Goal: Feedback & Contribution: Submit feedback/report problem

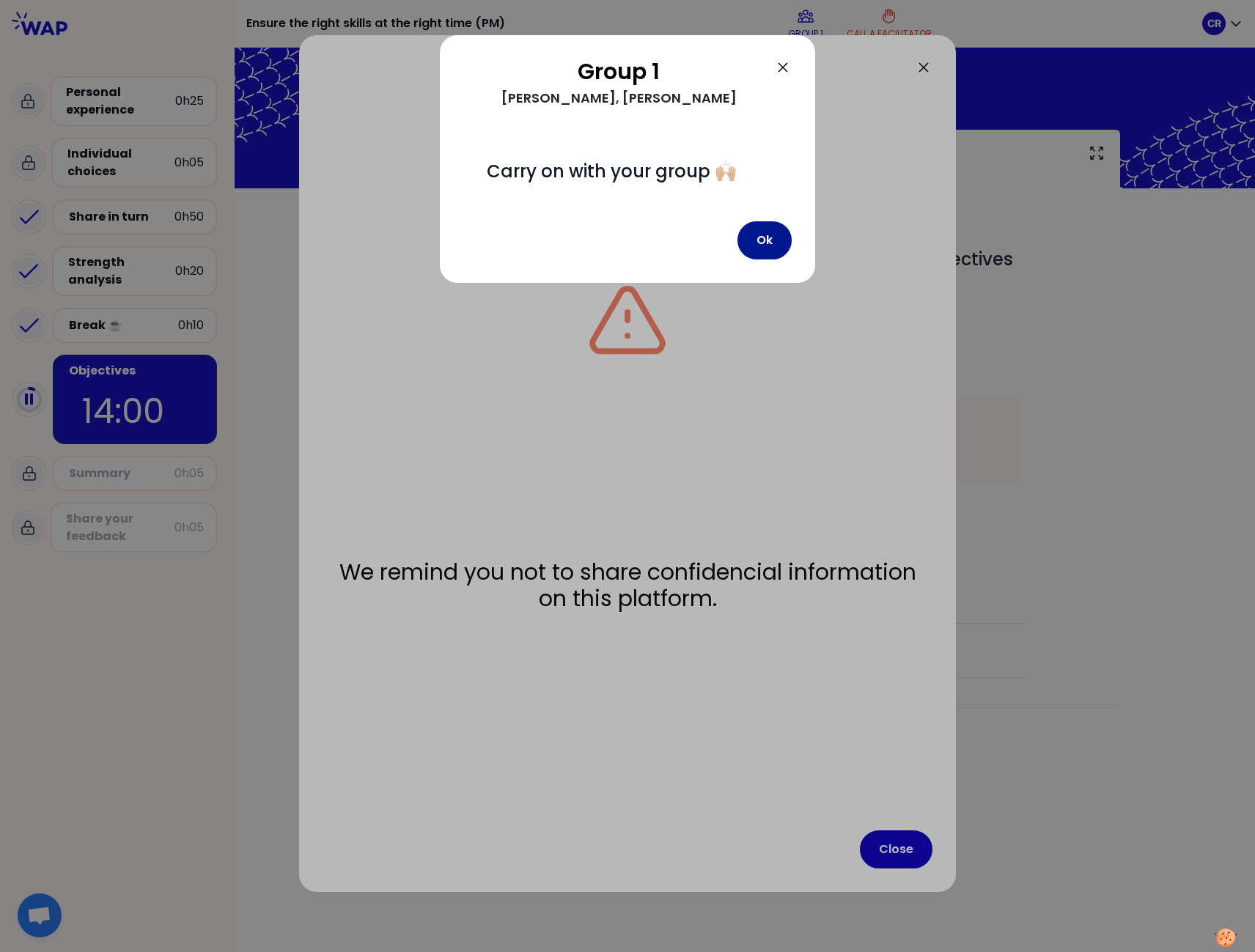
click at [769, 236] on button "Ok" at bounding box center [765, 240] width 54 height 38
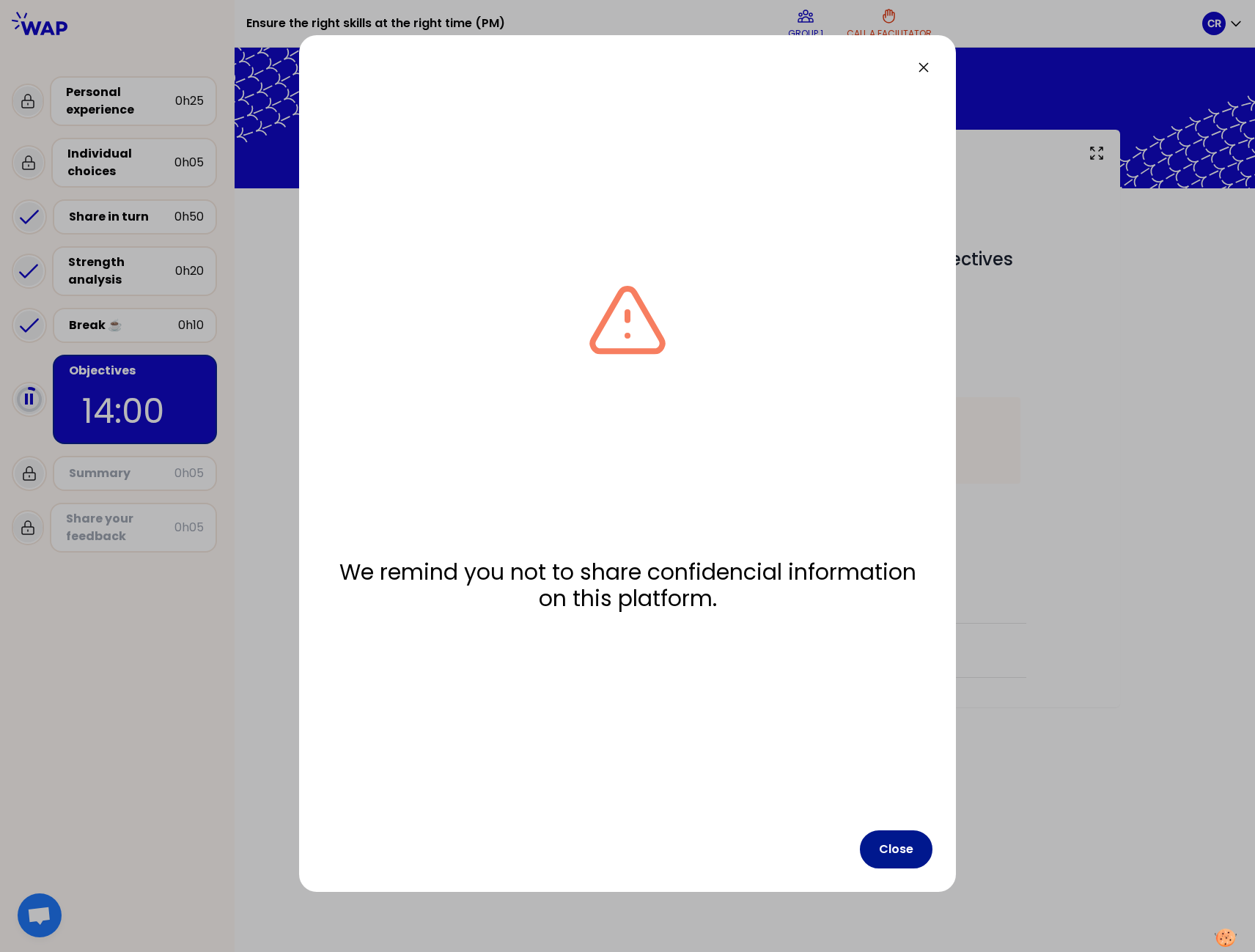
click at [903, 844] on button "Close" at bounding box center [896, 850] width 72 height 38
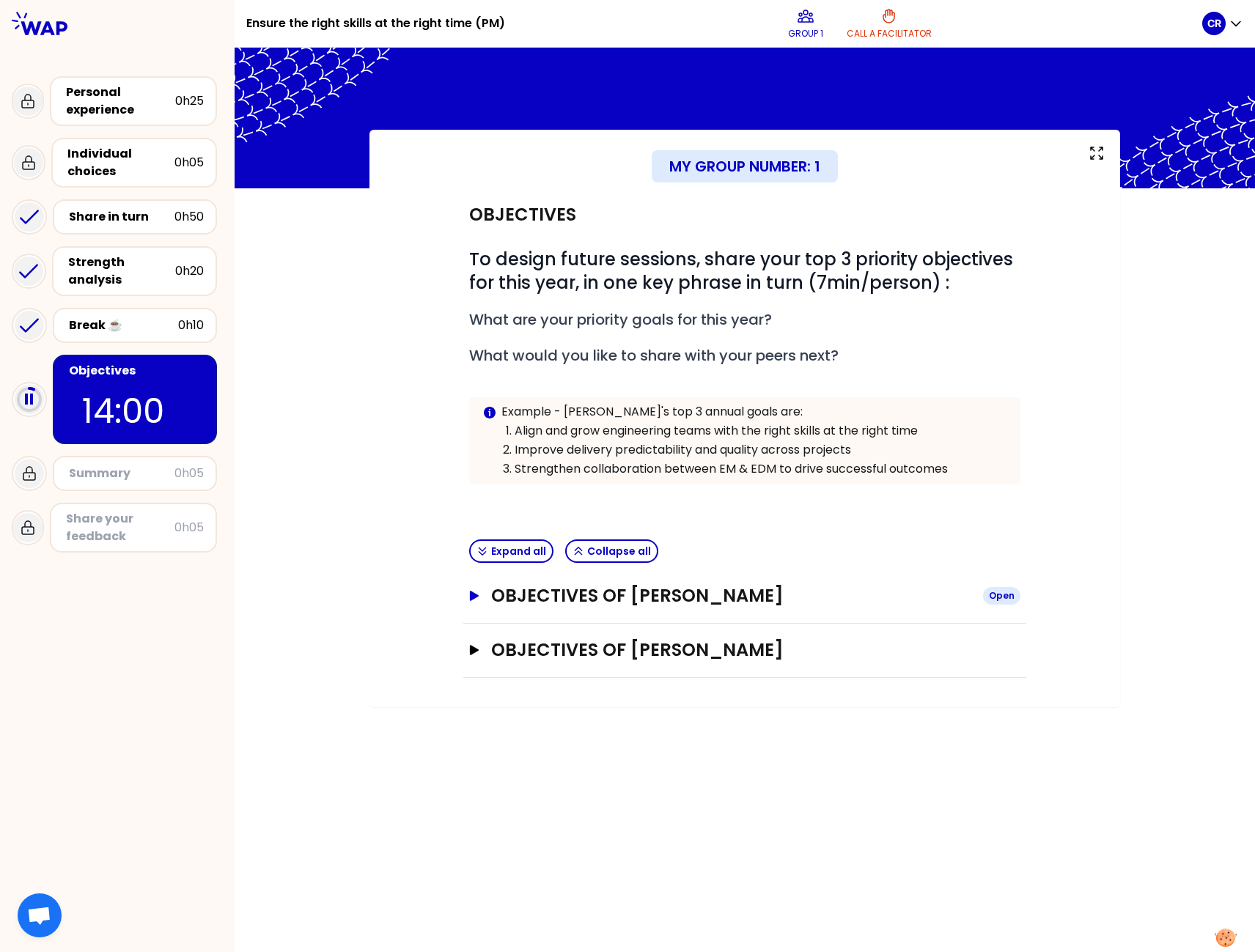
click at [497, 601] on h3 "Objectives of [PERSON_NAME]" at bounding box center [731, 596] width 480 height 24
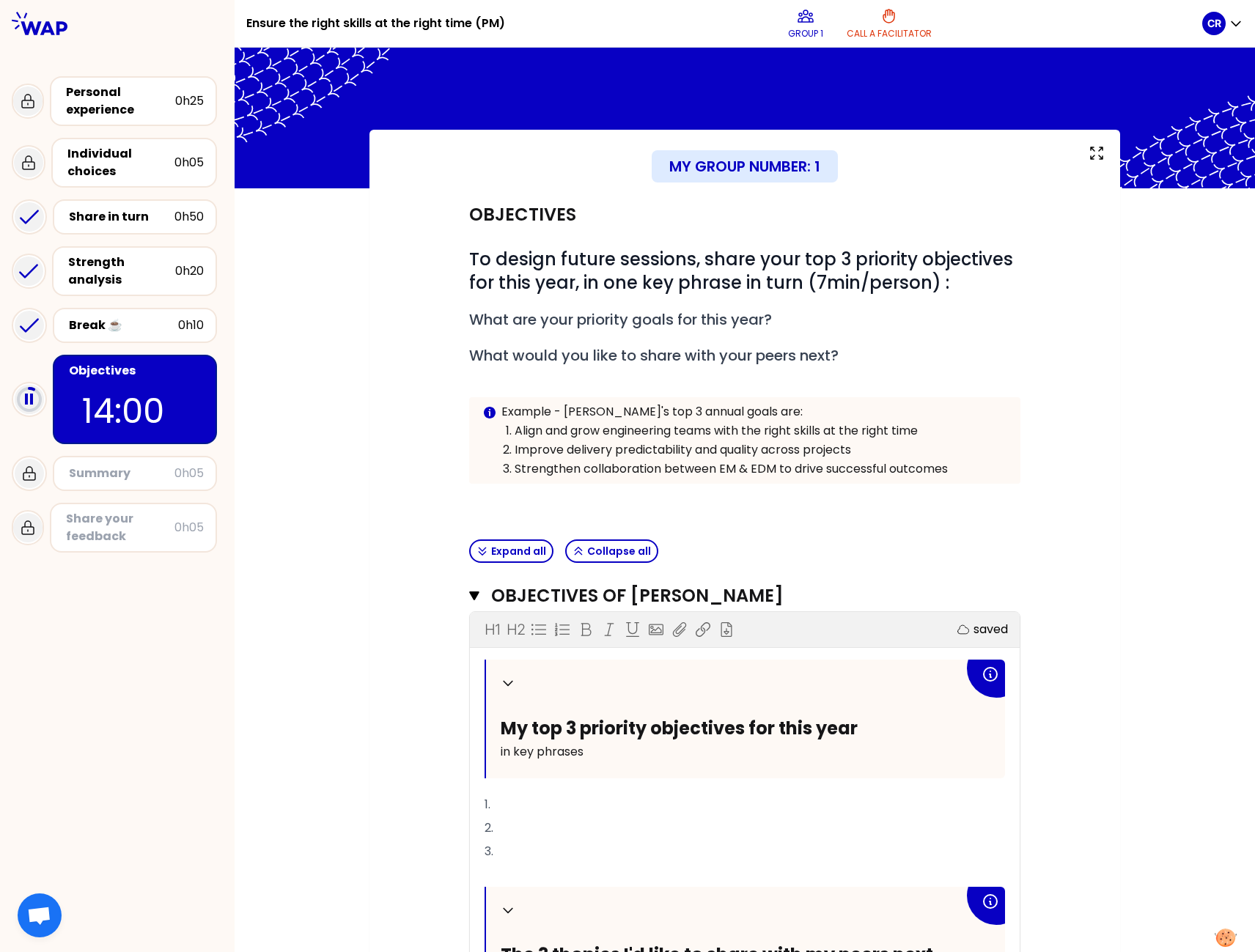
click at [520, 802] on p "1." at bounding box center [745, 804] width 520 height 24
click at [507, 804] on p "1." at bounding box center [745, 804] width 520 height 24
click at [539, 834] on p "2." at bounding box center [745, 828] width 520 height 24
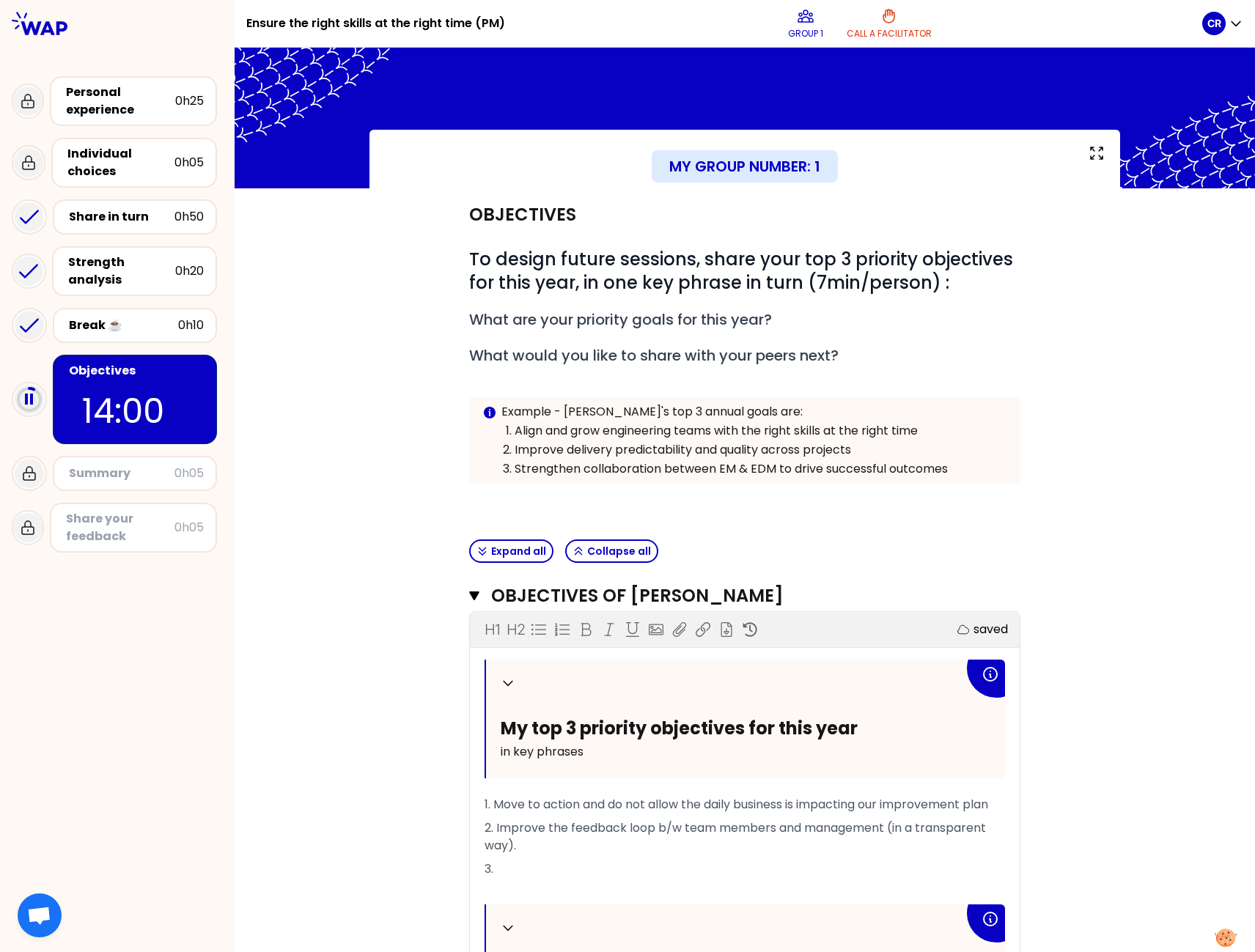
click at [526, 862] on p "3." at bounding box center [745, 869] width 520 height 24
click at [515, 866] on p "3." at bounding box center [745, 869] width 520 height 24
click at [534, 867] on span "3. Increate the courage of my direct reports" at bounding box center [613, 869] width 256 height 17
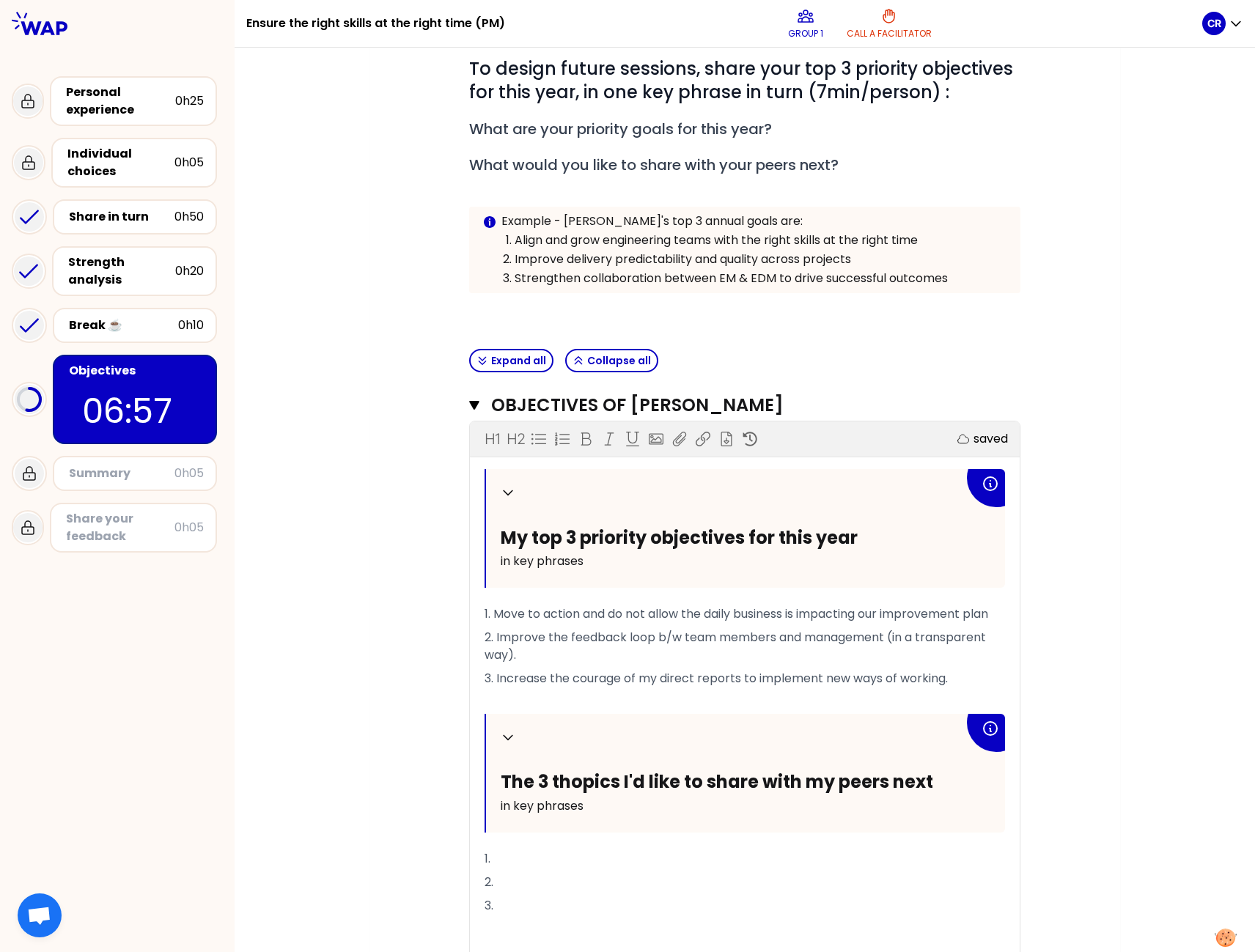
scroll to position [220, 0]
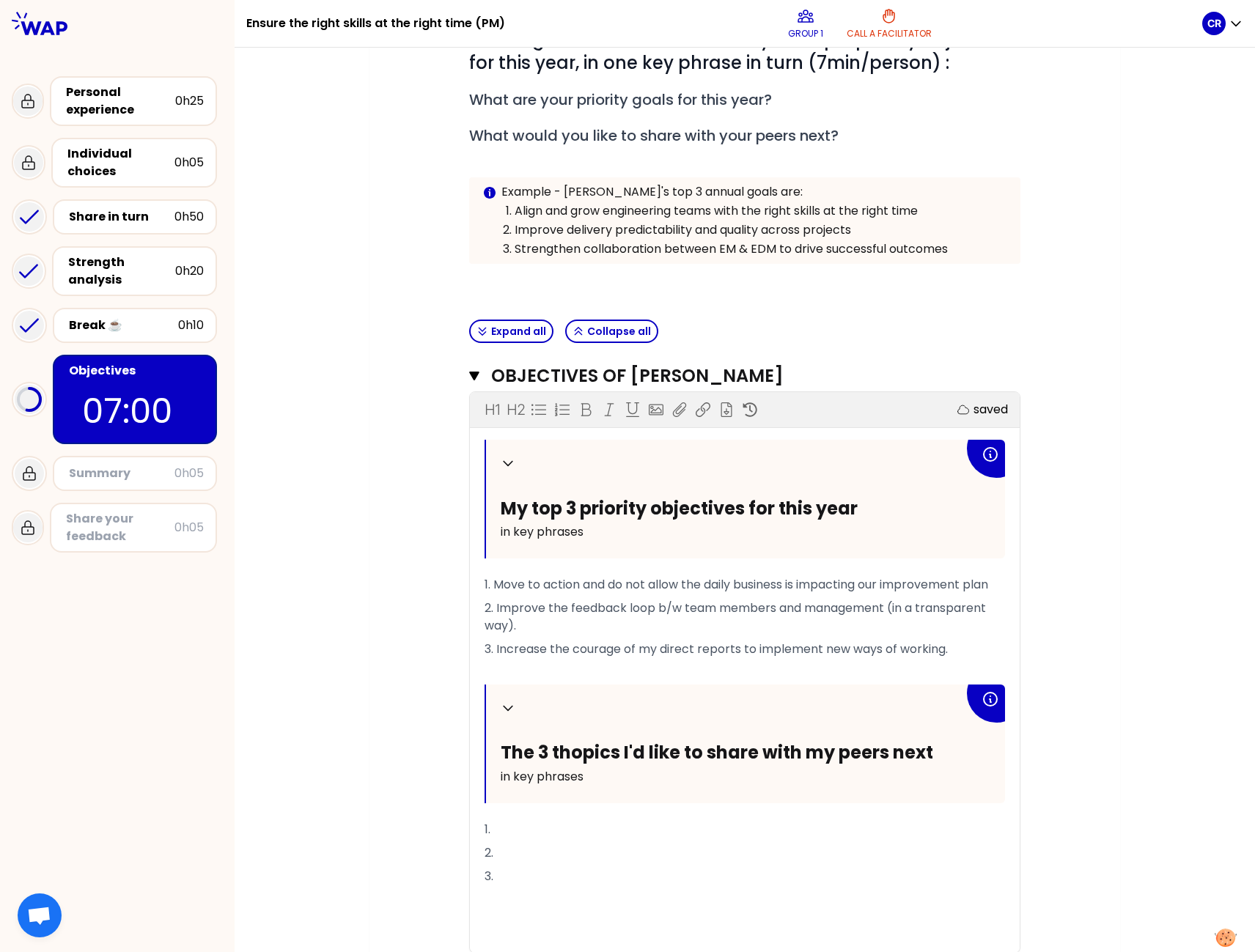
click at [518, 826] on p "1." at bounding box center [745, 830] width 520 height 24
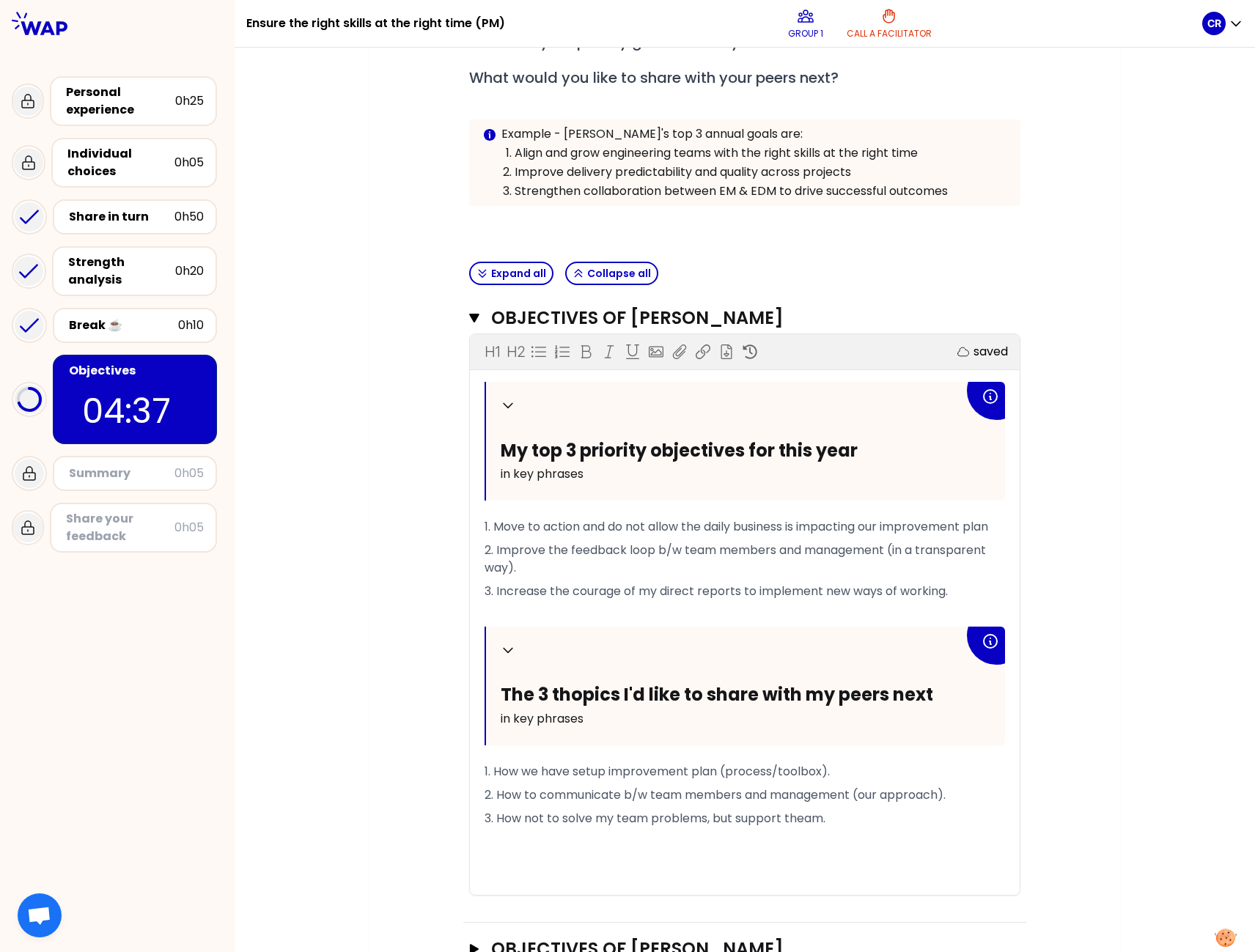
scroll to position [332, 0]
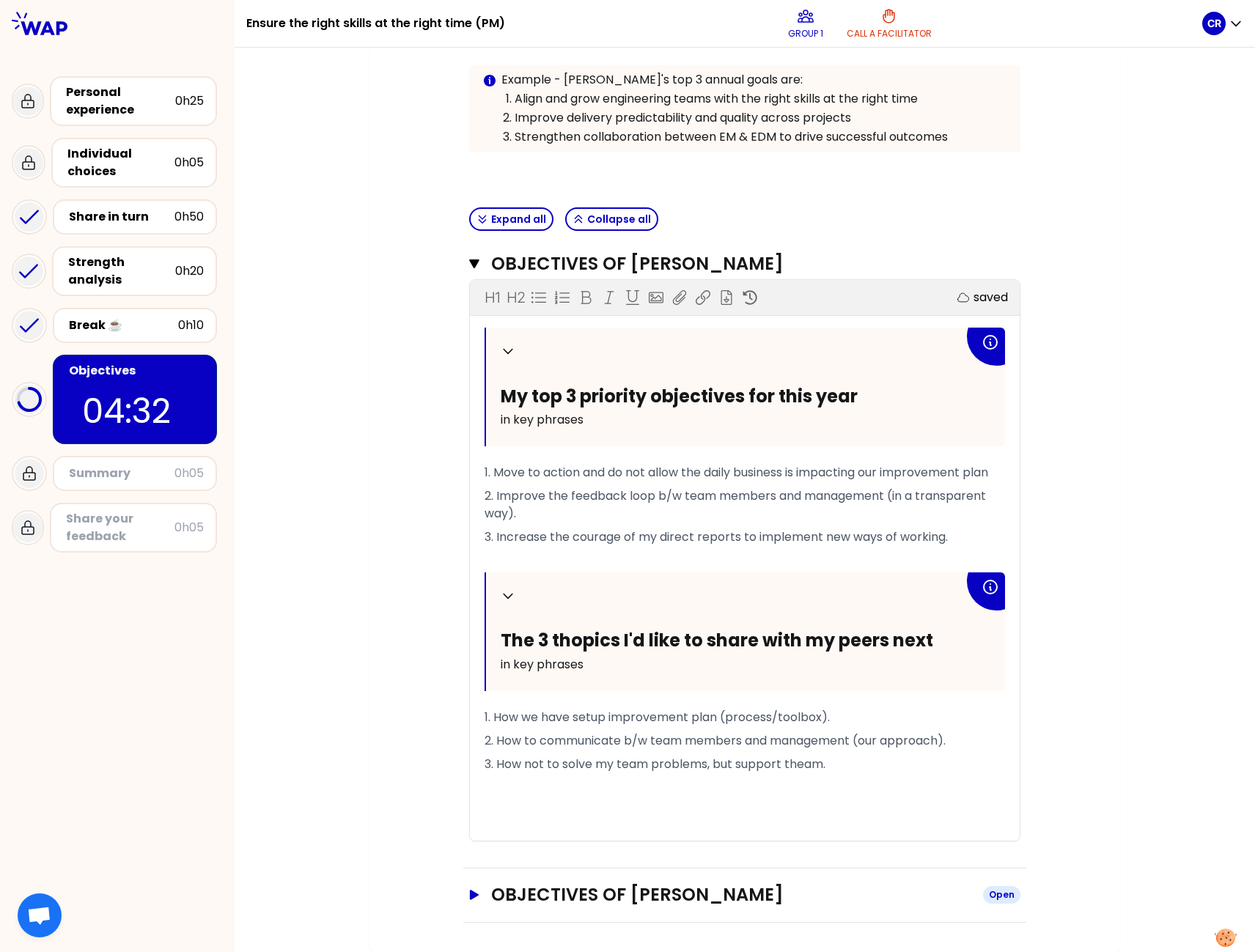
click at [473, 896] on icon "button" at bounding box center [474, 894] width 12 height 10
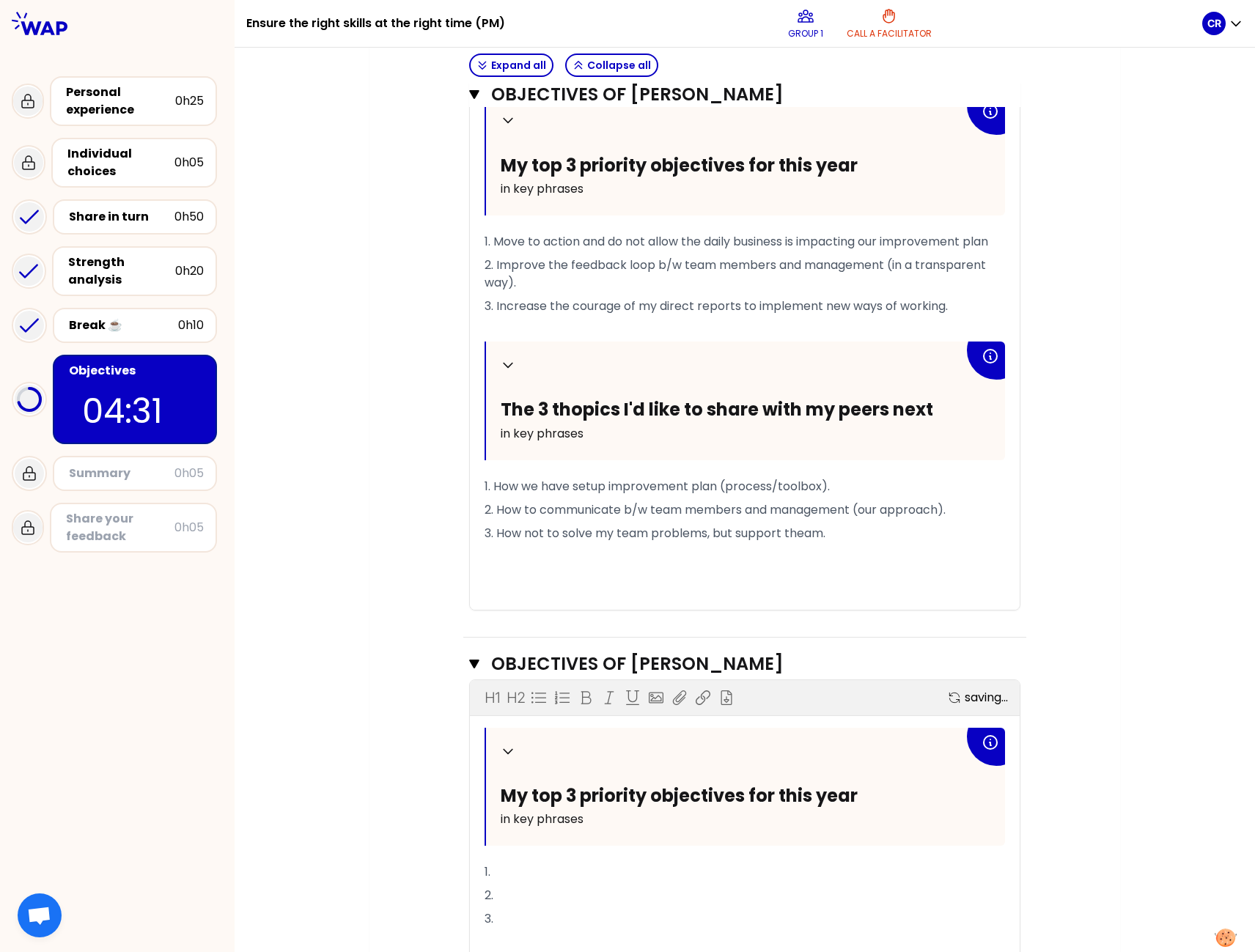
scroll to position [625, 0]
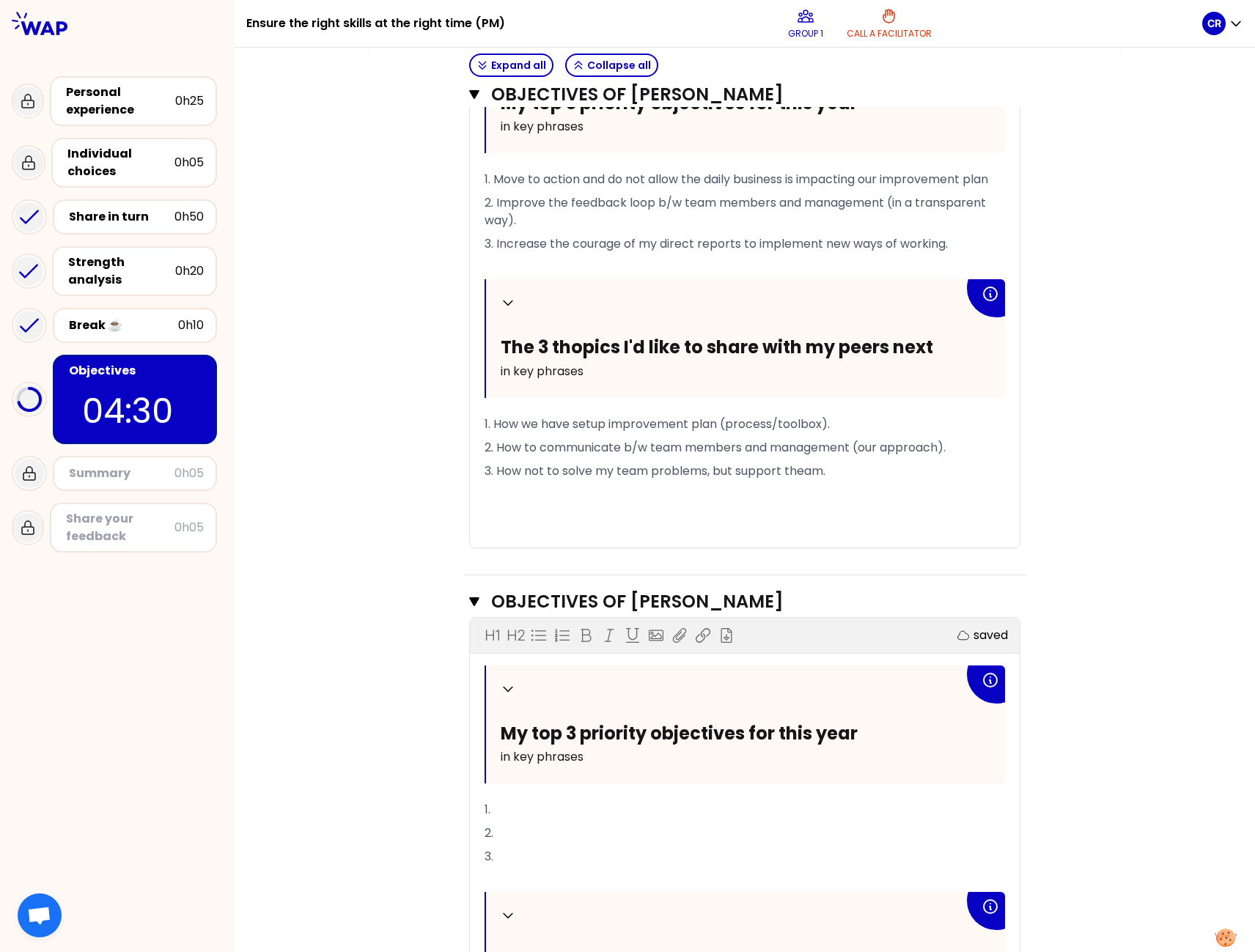
click at [543, 812] on p "1." at bounding box center [745, 810] width 520 height 24
click at [1049, 746] on div "Objectives # To design future sessions, share your top 3 priority objectives fo…" at bounding box center [745, 363] width 692 height 1601
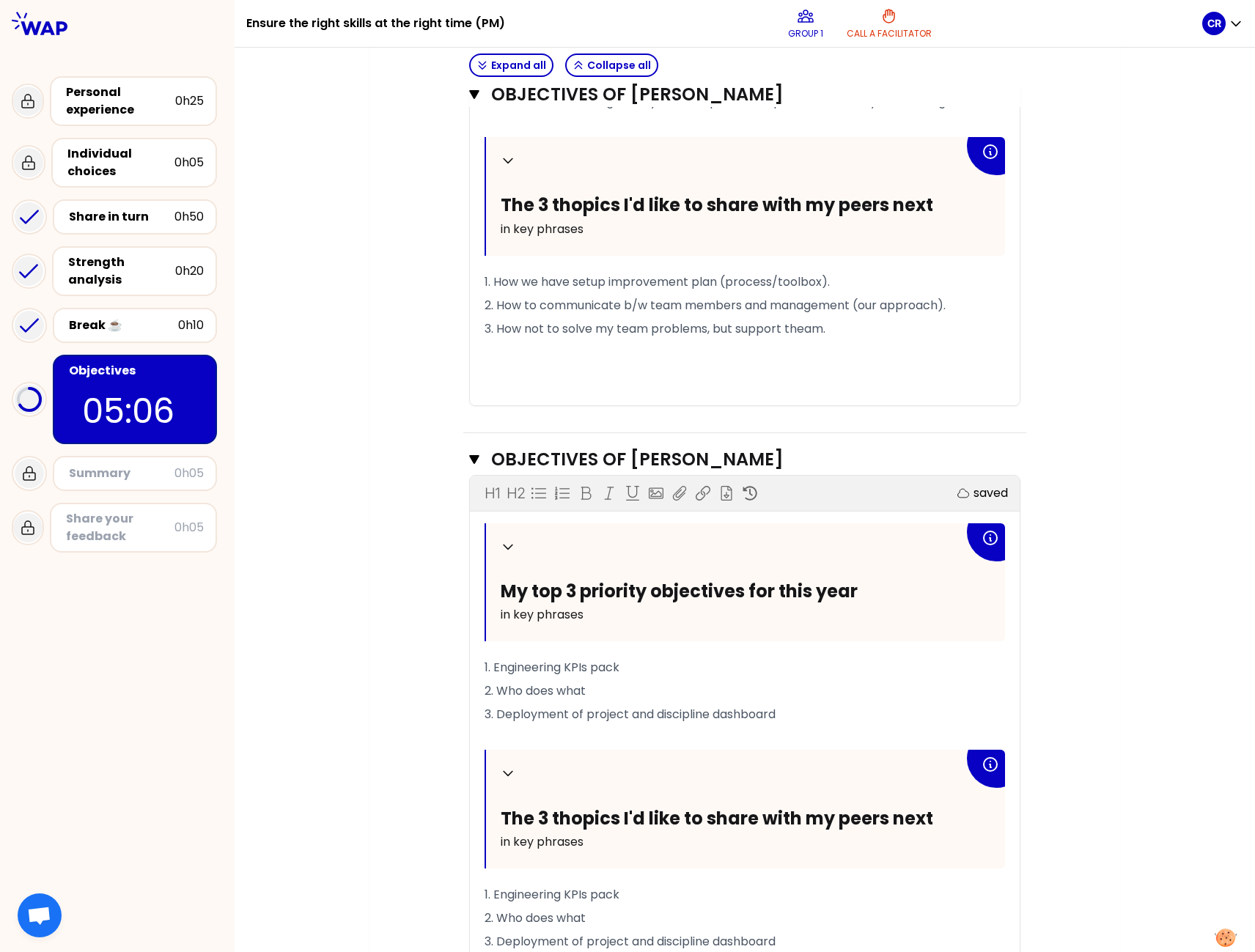
scroll to position [772, 0]
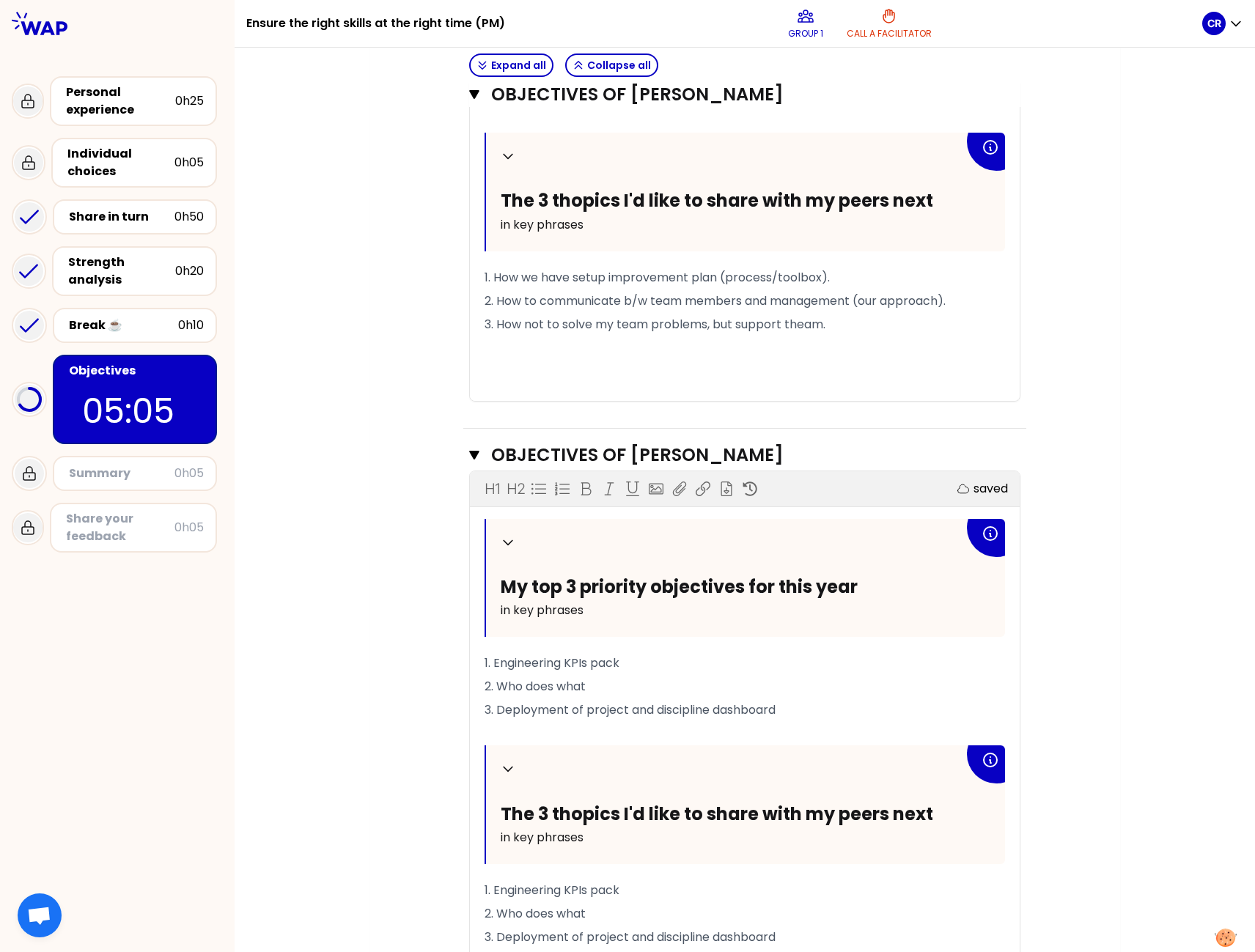
click at [612, 683] on p "2. Who does what" at bounding box center [745, 687] width 520 height 24
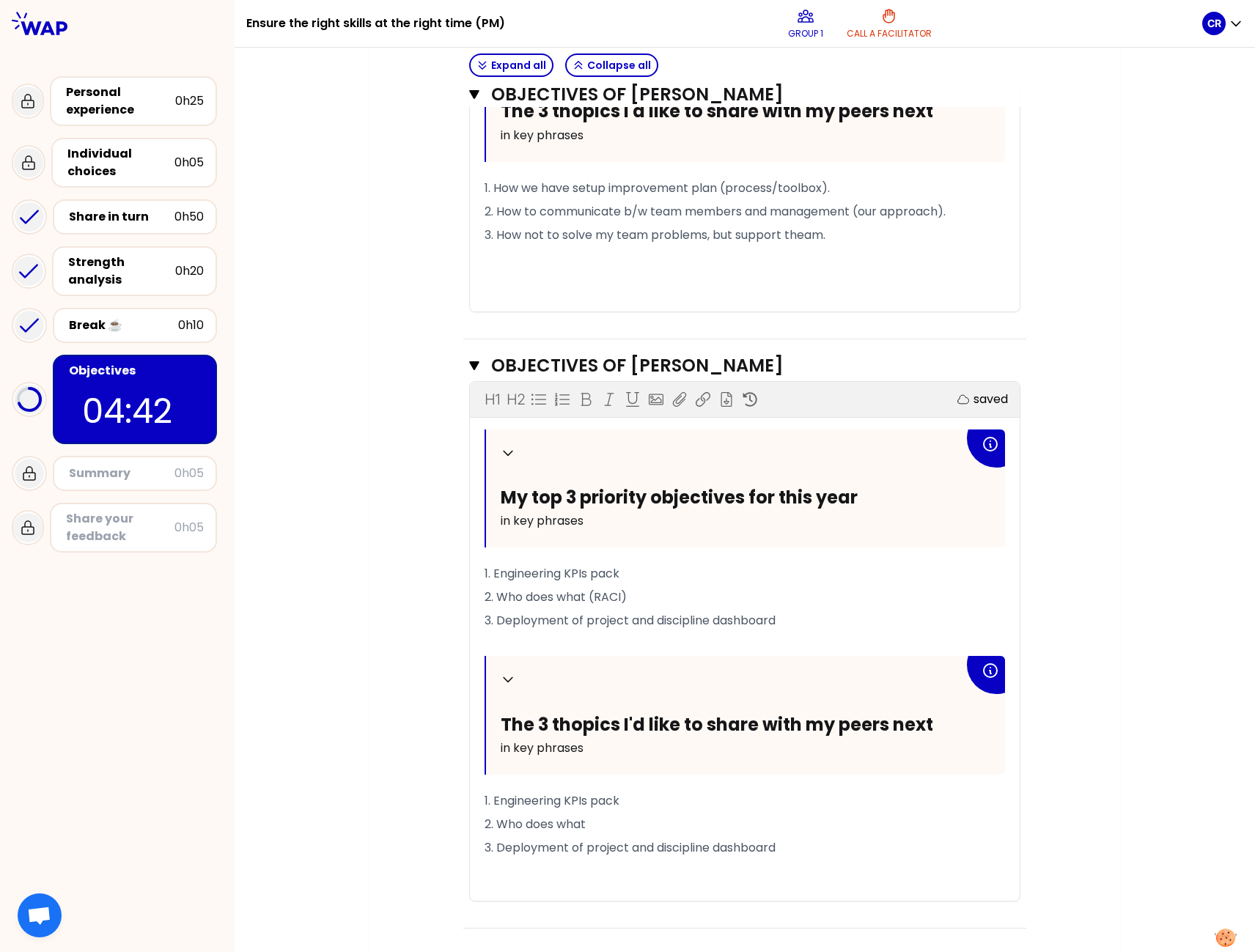
scroll to position [867, 0]
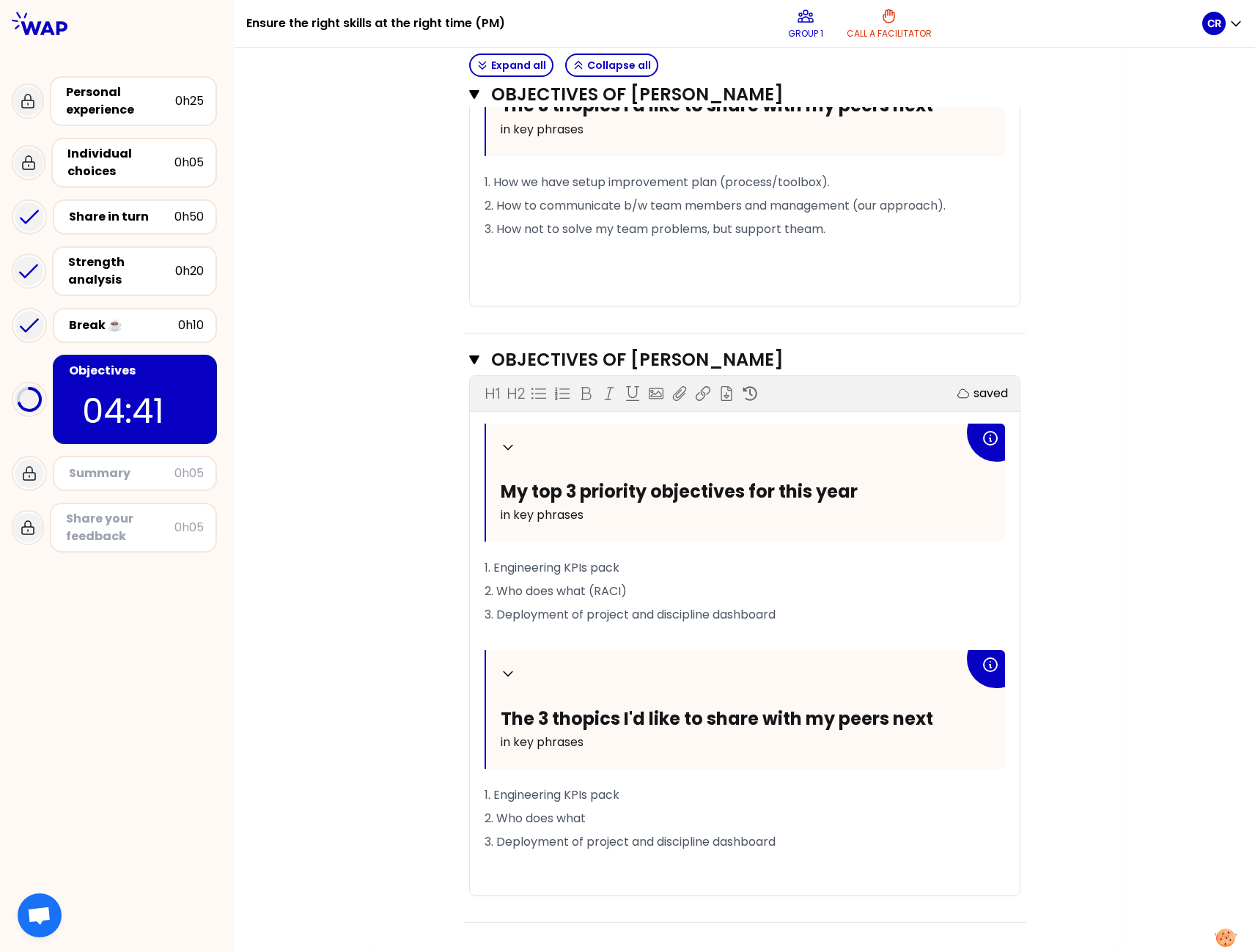
click at [600, 817] on p "2. Who does what" at bounding box center [745, 819] width 520 height 24
click at [638, 590] on p "2. Who does what (RACI)" at bounding box center [745, 591] width 520 height 24
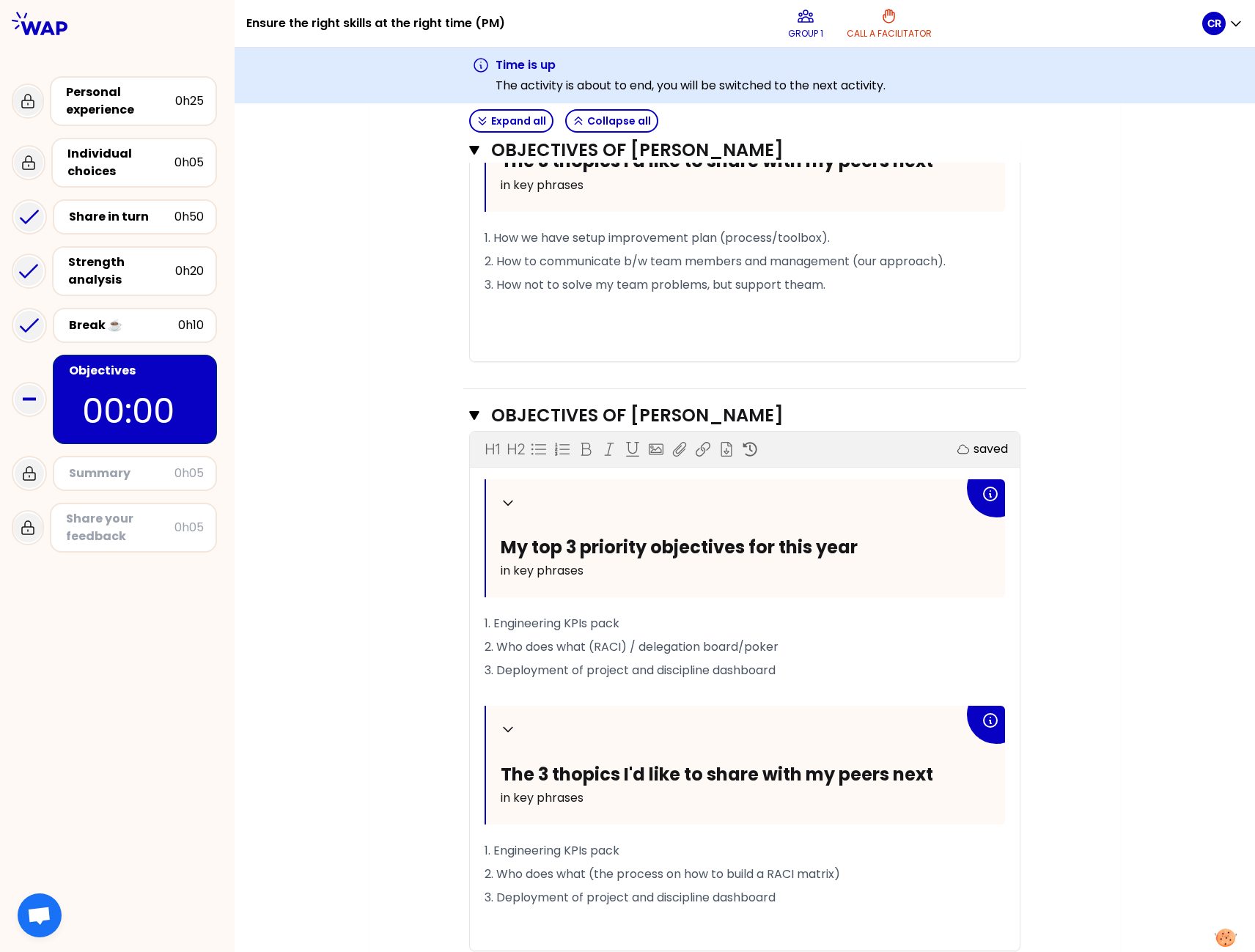
click at [1132, 430] on div "My group number: 1 Objectives # To design future sessions, share your top 3 pri…" at bounding box center [745, 163] width 1020 height 1689
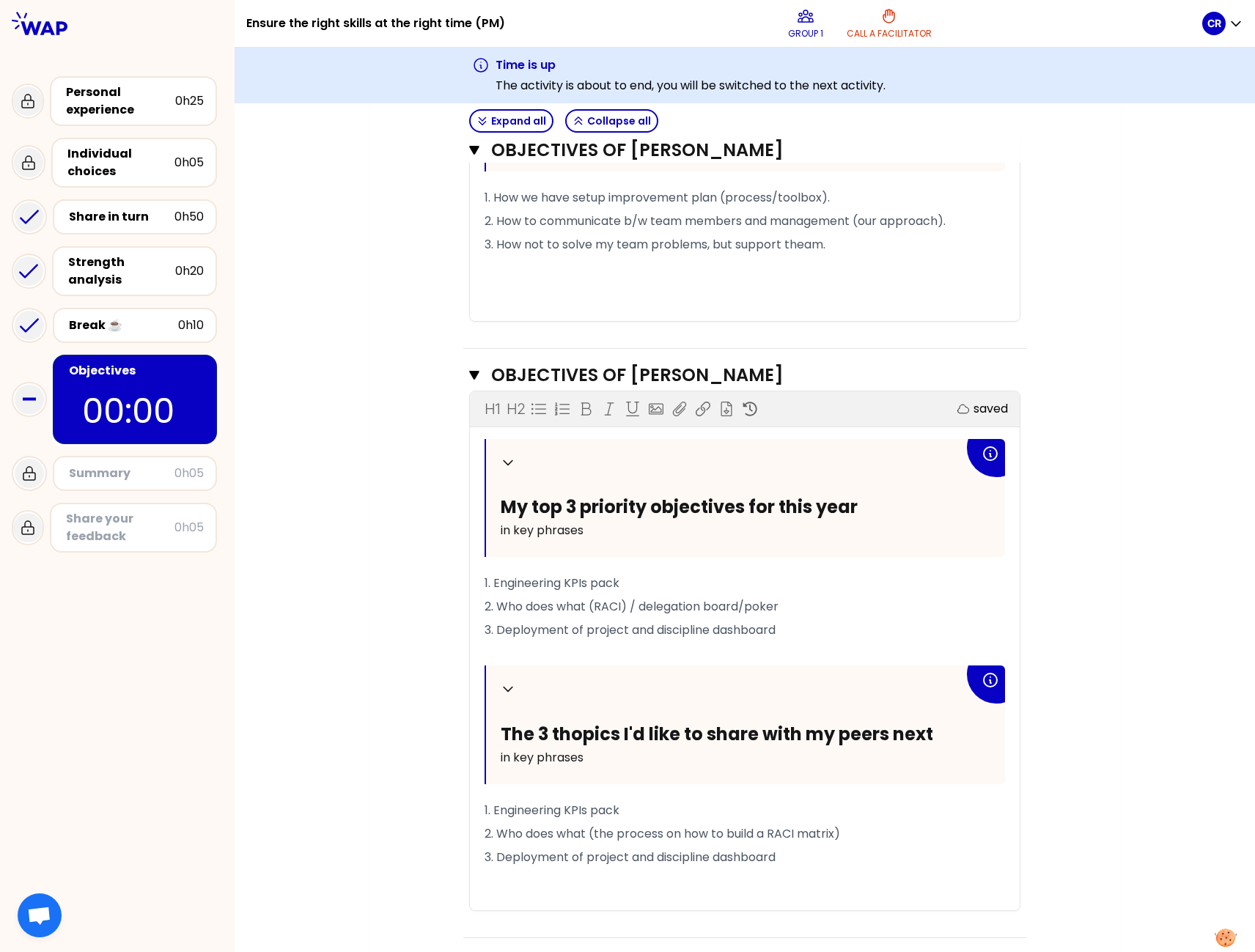
scroll to position [922, 0]
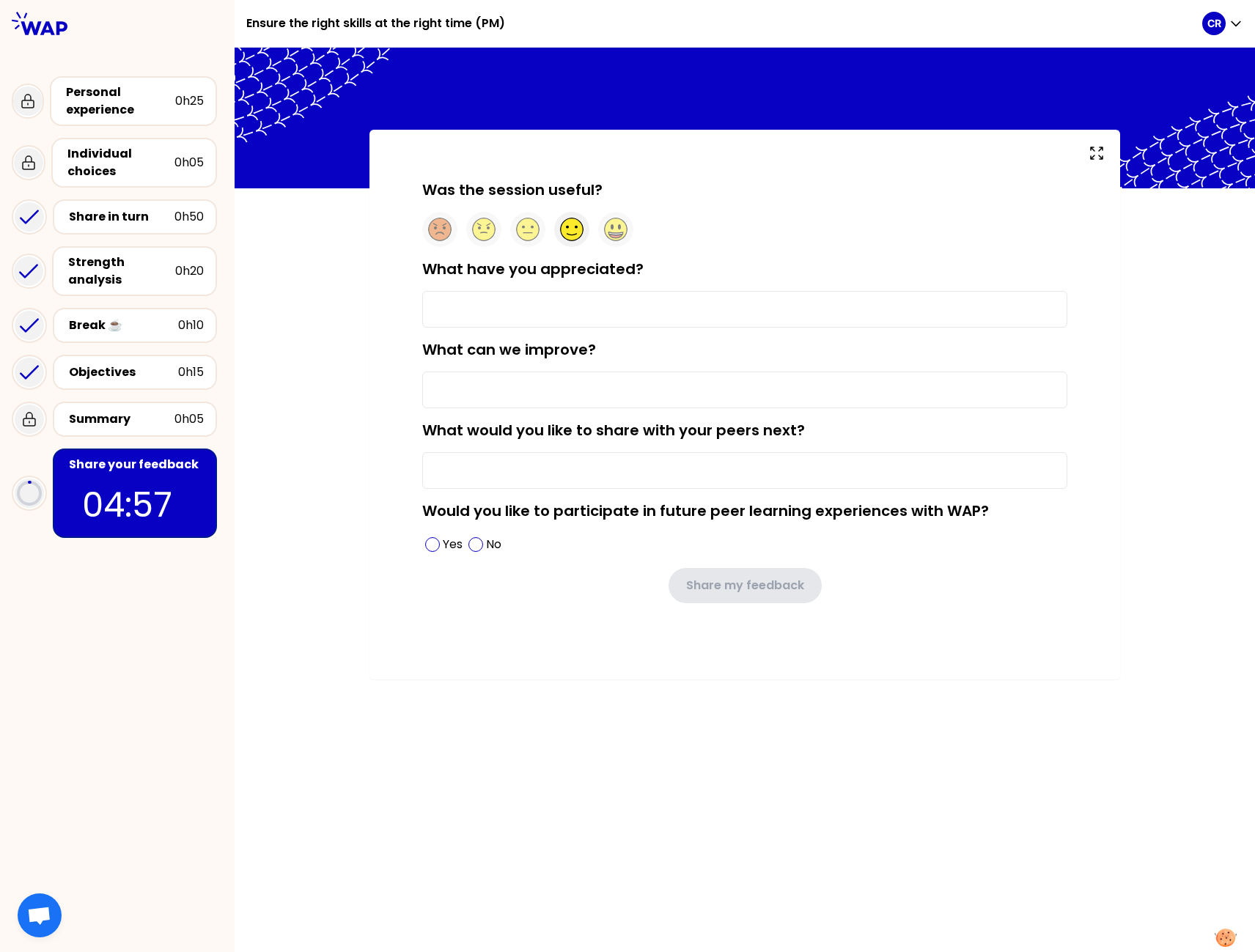
click at [574, 232] on circle at bounding box center [572, 229] width 23 height 23
click at [499, 308] on input "What have you appreciated?" at bounding box center [745, 309] width 645 height 36
type input "The participants."
click at [498, 384] on input "What can we improve?" at bounding box center [745, 389] width 645 height 36
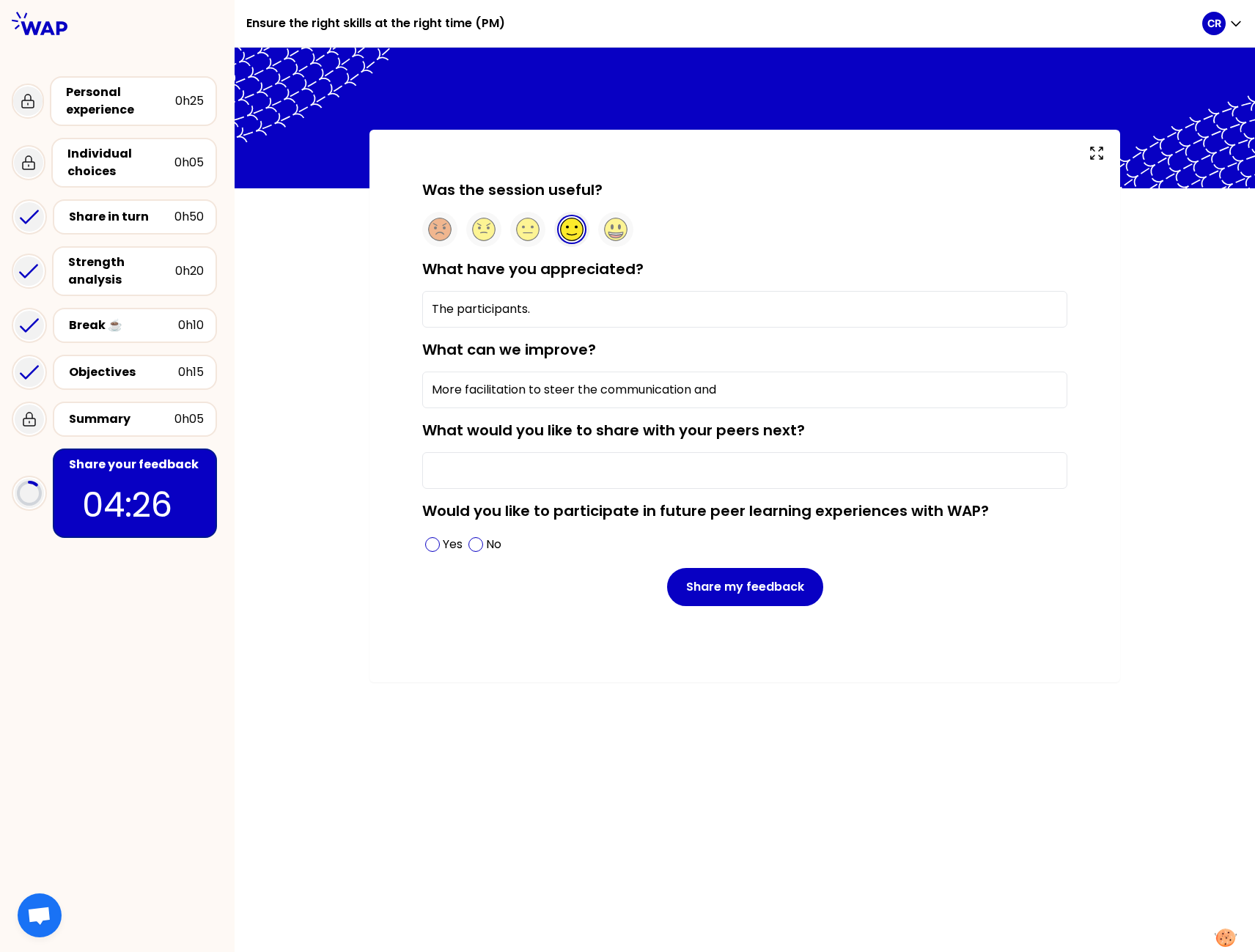
click at [753, 390] on input "More facilitation to steer the communication and" at bounding box center [745, 389] width 645 height 36
type input "More facilitation to steer the communication and do the exercises."
click at [621, 477] on input "What would you like to share with your peers next?" at bounding box center [745, 470] width 645 height 36
click at [892, 466] on input "We should share best practices -> something about measuring productivity (dor e…" at bounding box center [745, 470] width 645 height 36
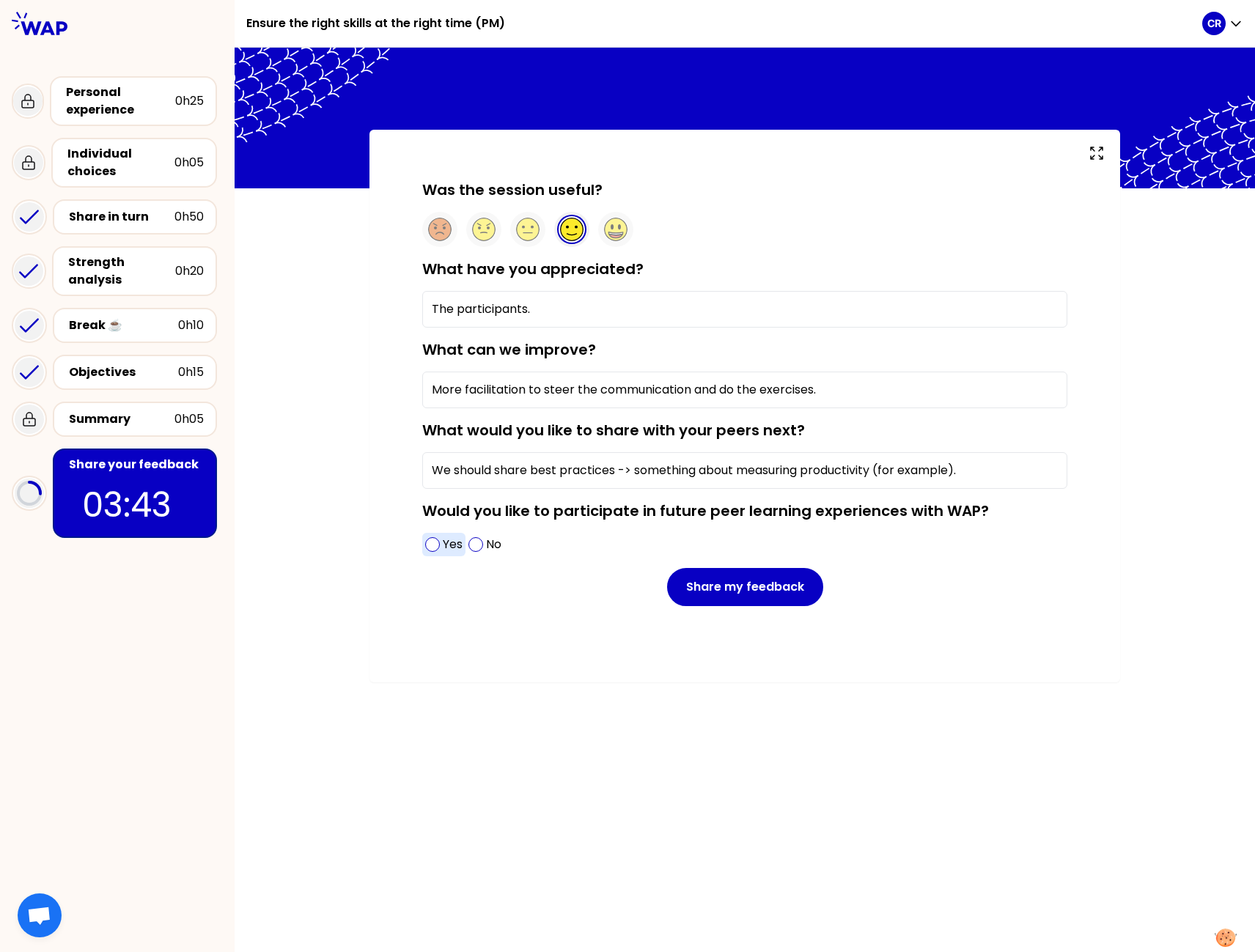
type input "We should share best practices -> something about measuring productivity (for e…"
click at [443, 549] on p "Yes" at bounding box center [453, 543] width 20 height 17
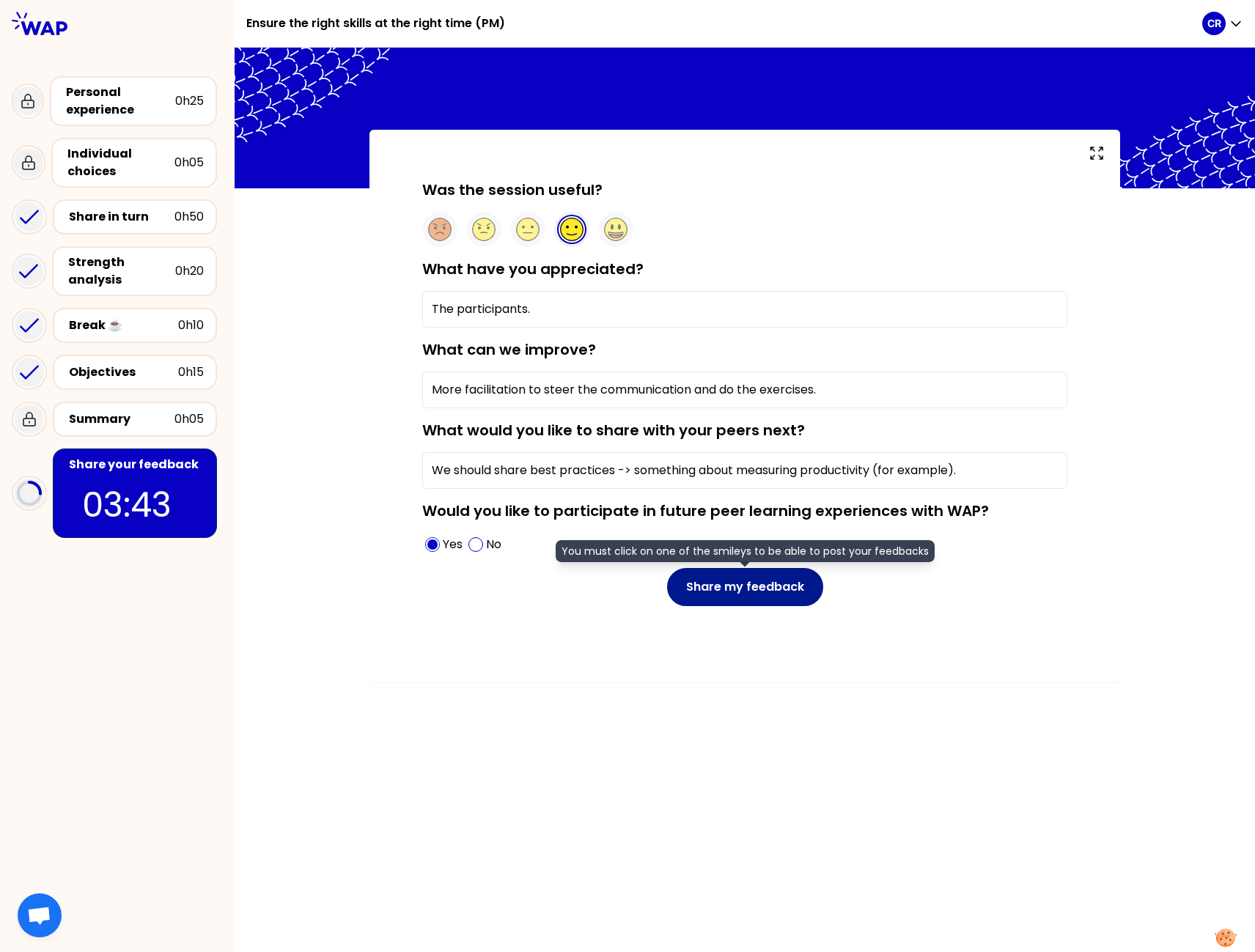
click at [700, 585] on button "Share my feedback" at bounding box center [745, 587] width 156 height 38
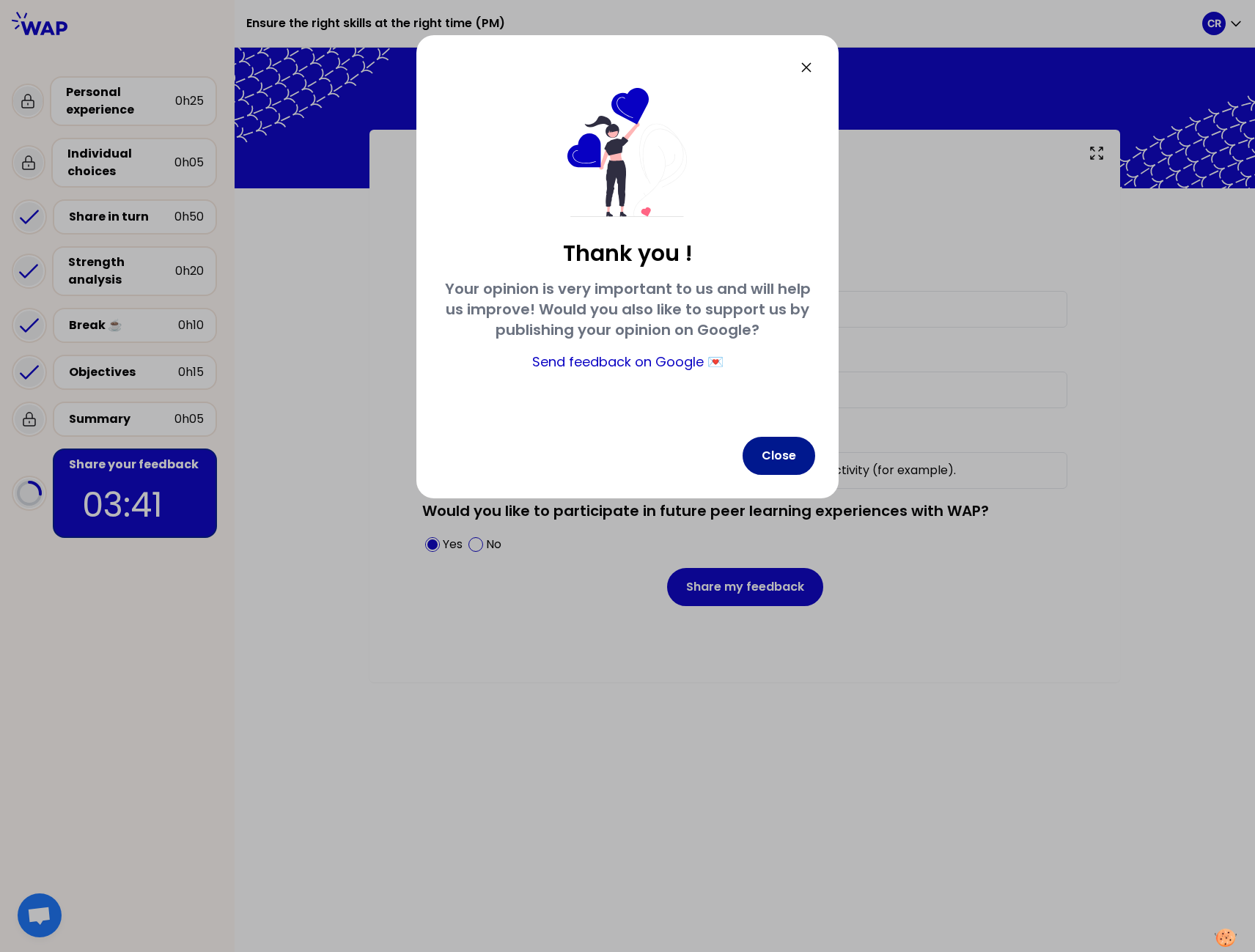
click at [751, 463] on button "Close" at bounding box center [778, 456] width 72 height 38
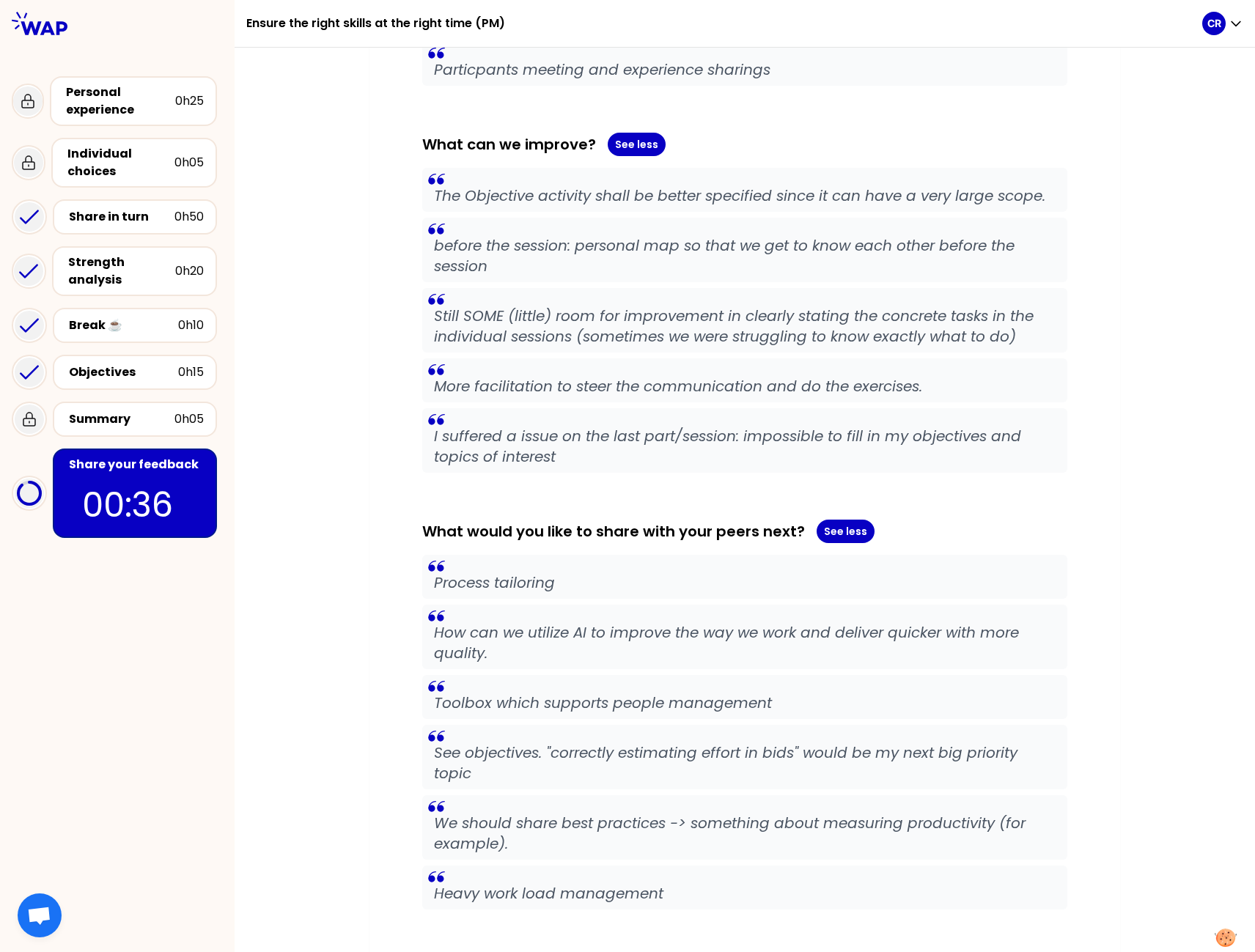
scroll to position [712, 0]
